Goal: Find specific page/section: Find specific page/section

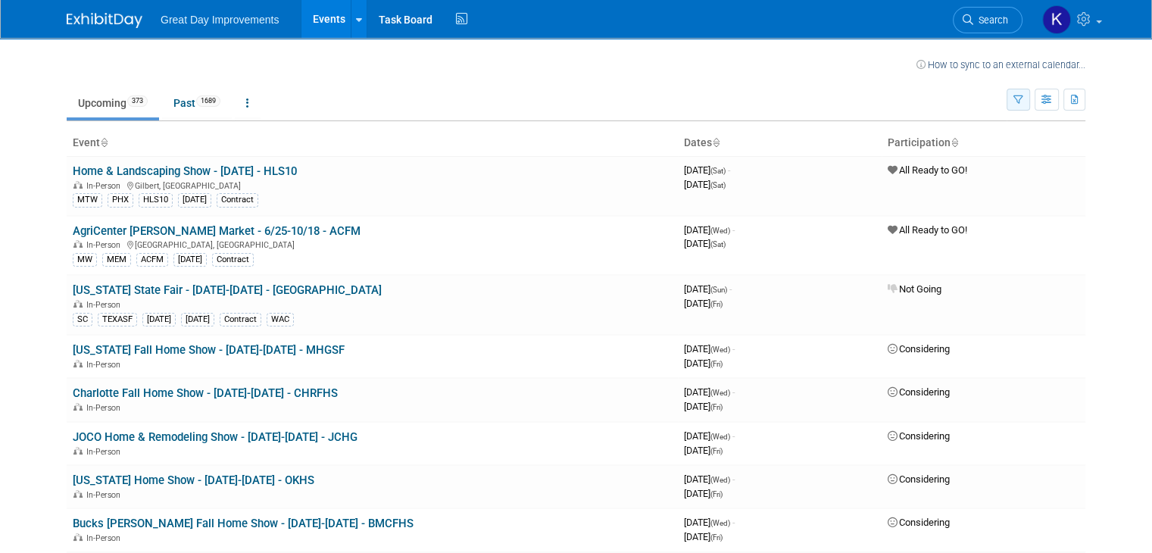
click at [1023, 103] on icon "button" at bounding box center [1018, 100] width 10 height 10
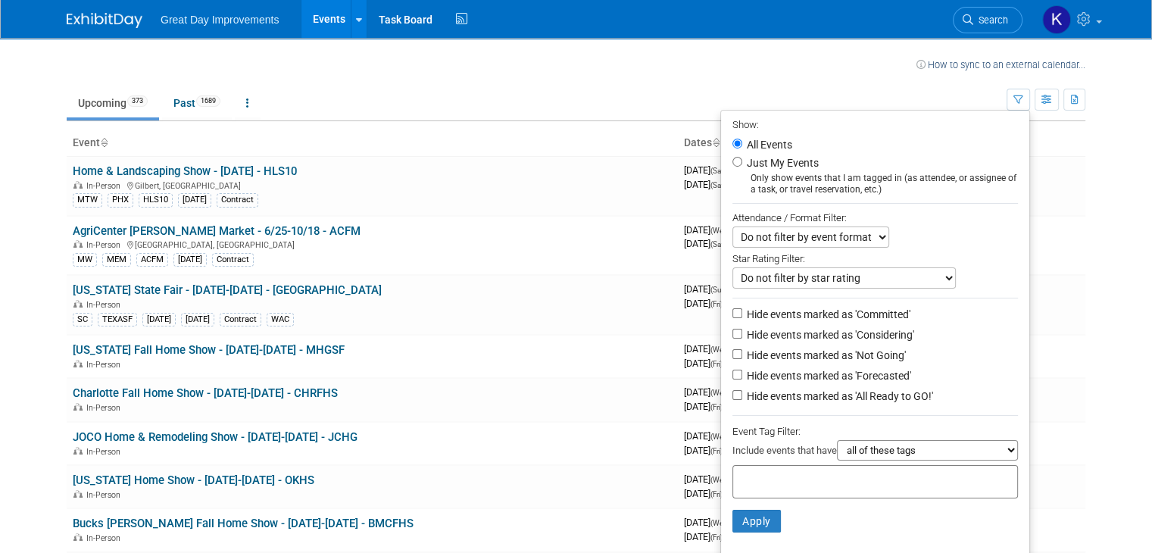
click at [778, 467] on div at bounding box center [875, 481] width 286 height 33
type input "gc"
click at [767, 529] on div "GC" at bounding box center [845, 530] width 212 height 21
type input "GC"
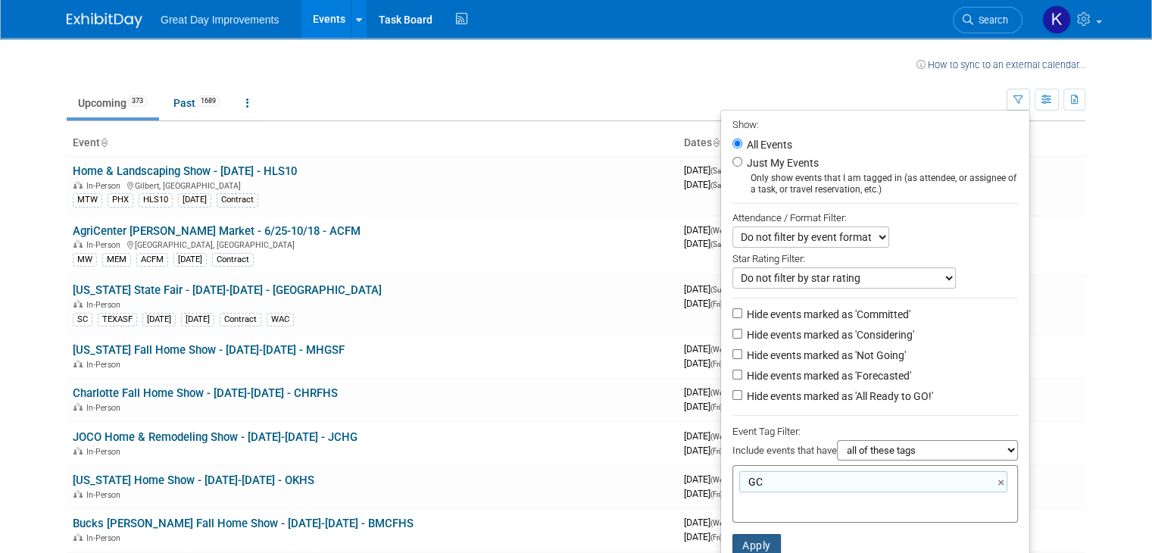
click at [768, 539] on button "Apply" at bounding box center [756, 545] width 48 height 23
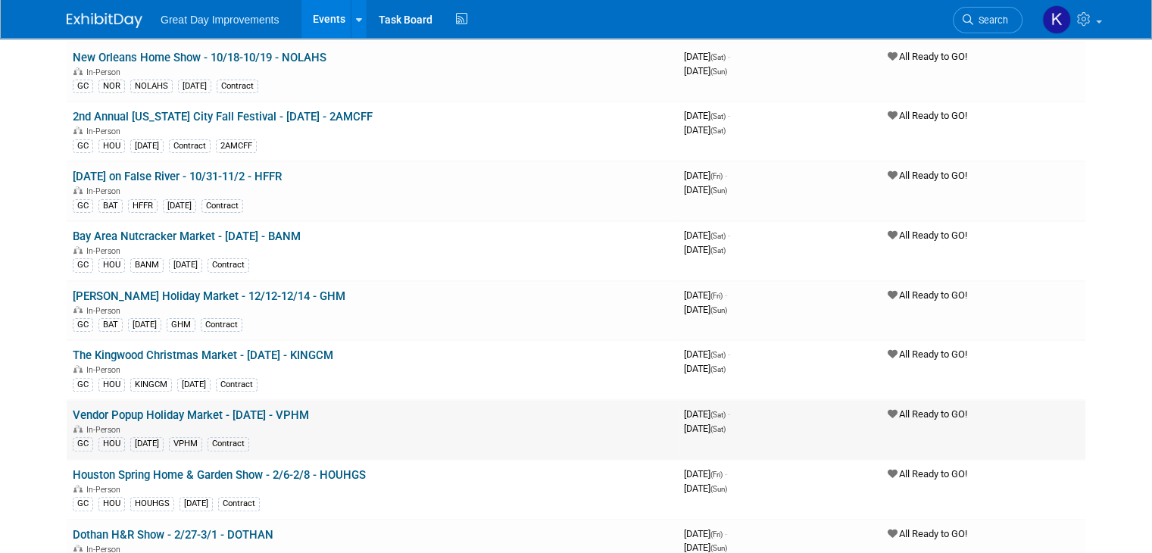
scroll to position [379, 0]
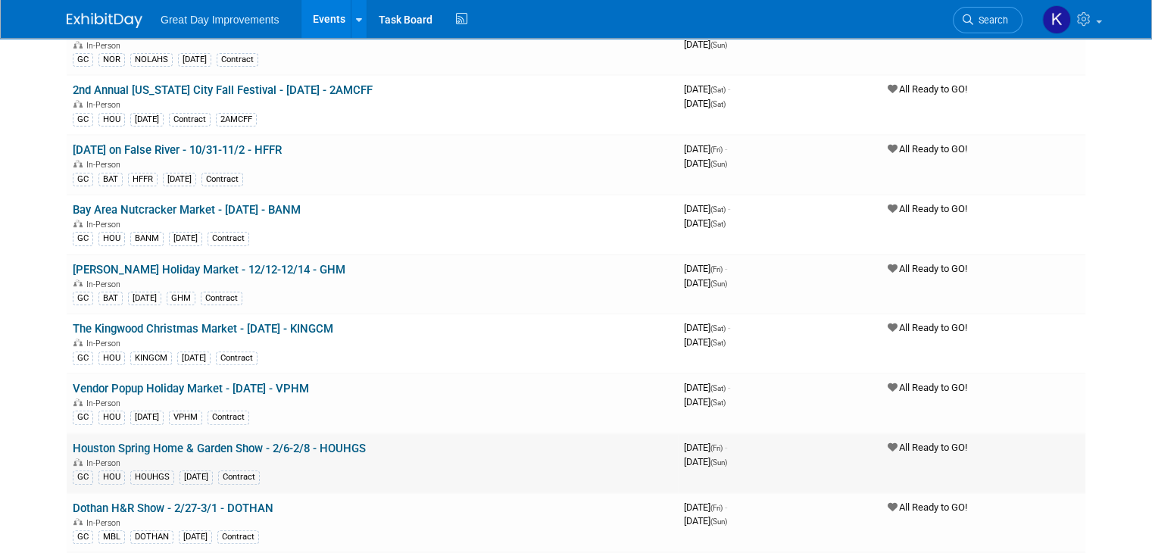
click at [173, 442] on link "Houston Spring Home & Garden Show - 2/6-2/8 - HOUHGS" at bounding box center [219, 449] width 293 height 14
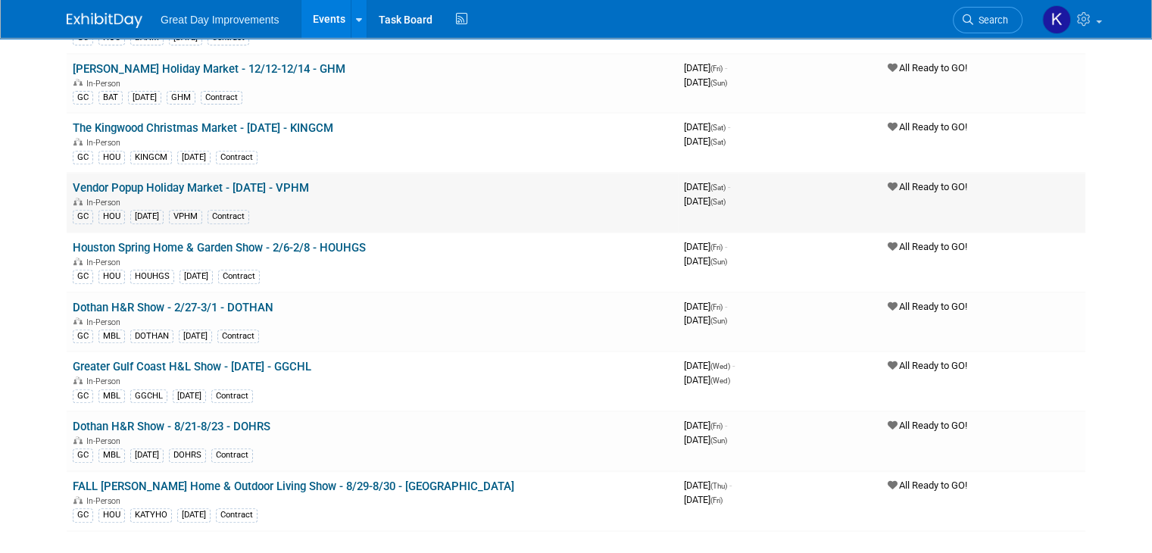
scroll to position [606, 0]
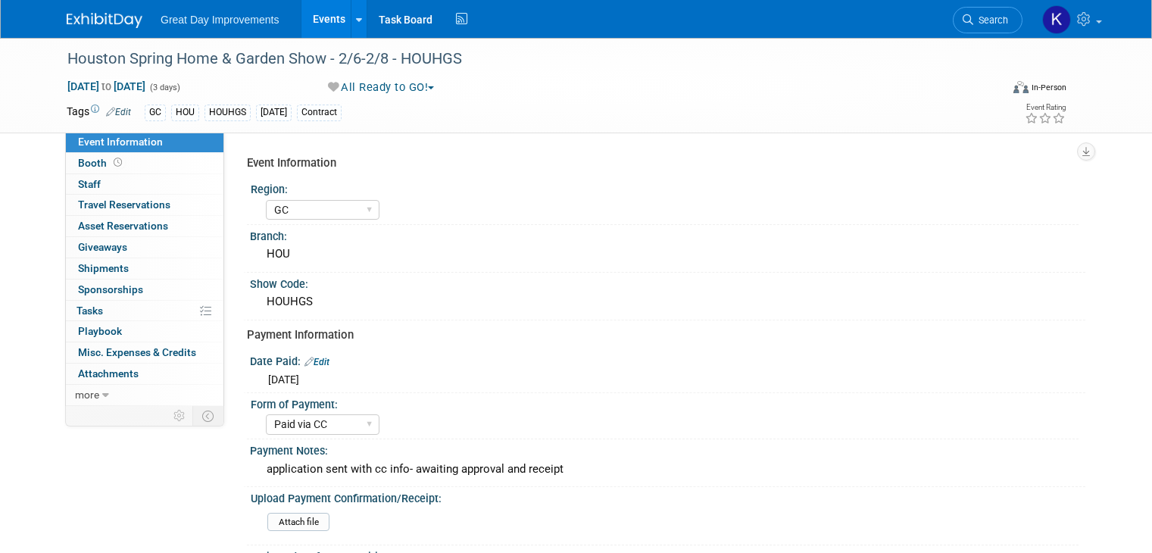
select select "GC"
select select "Paid via CC"
